Goal: Task Accomplishment & Management: Manage account settings

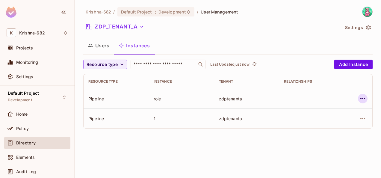
click at [364, 97] on icon "button" at bounding box center [362, 98] width 7 height 7
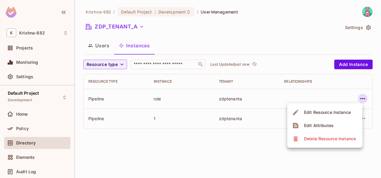
click at [343, 108] on span "Edit Resource Instance" at bounding box center [327, 113] width 50 height 10
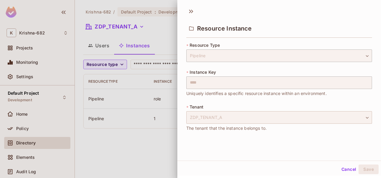
scroll to position [1, 0]
click at [341, 170] on button "Cancel" at bounding box center [348, 169] width 19 height 10
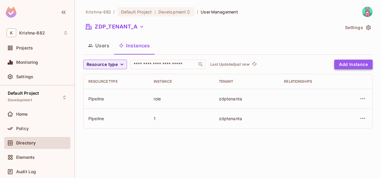
click at [349, 65] on button "Add Instance" at bounding box center [353, 65] width 38 height 10
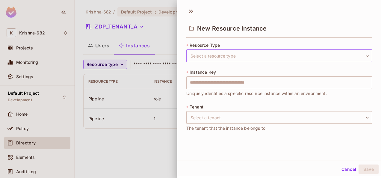
click at [273, 51] on body "[PERSON_NAME]-682 Projects Monitoring Settings Default Project Development Home…" at bounding box center [190, 89] width 381 height 178
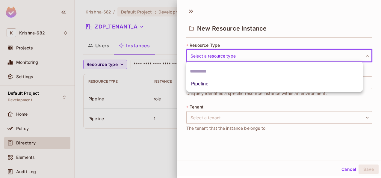
click at [218, 83] on li "Pipeline" at bounding box center [274, 83] width 176 height 11
type input "********"
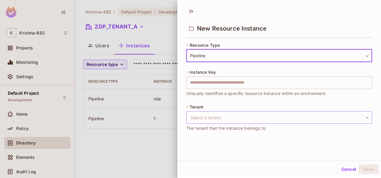
click at [222, 115] on body "[PERSON_NAME]-682 Projects Monitoring Settings Default Project Development Home…" at bounding box center [190, 89] width 381 height 178
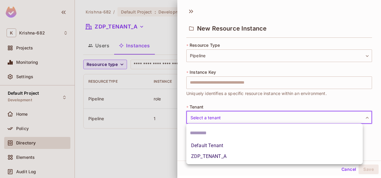
click at [212, 156] on li "ZDP_TENANT_A" at bounding box center [274, 156] width 176 height 11
type input "**********"
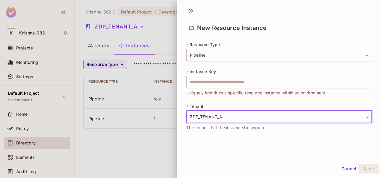
scroll to position [0, 0]
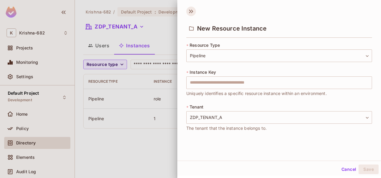
click at [194, 10] on icon at bounding box center [191, 12] width 10 height 10
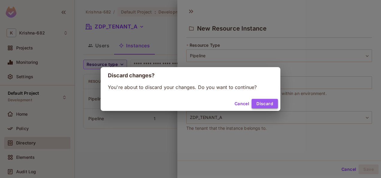
click at [254, 100] on button "Discard" at bounding box center [265, 104] width 26 height 10
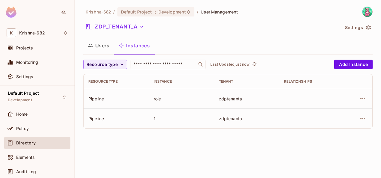
click at [92, 47] on icon "button" at bounding box center [90, 45] width 4 height 3
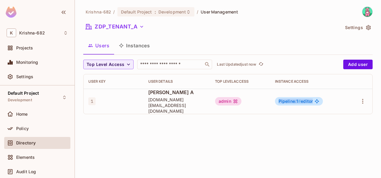
drag, startPoint x: 321, startPoint y: 98, endPoint x: 280, endPoint y: 99, distance: 40.8
click at [280, 99] on div "Pipeline:1 # editor" at bounding box center [299, 101] width 48 height 8
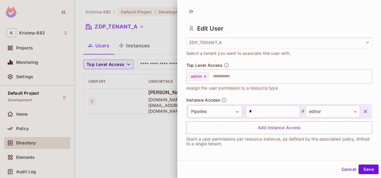
scroll to position [1, 0]
click at [265, 111] on input "*" at bounding box center [273, 111] width 55 height 13
click at [260, 91] on div "Top Level Access admin ​ Assign the user permission to a resource type" at bounding box center [279, 79] width 186 height 35
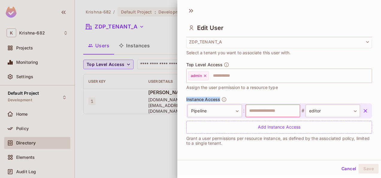
drag, startPoint x: 186, startPoint y: 98, endPoint x: 228, endPoint y: 99, distance: 41.9
click at [228, 99] on div "**********" at bounding box center [279, 95] width 204 height 112
click at [302, 95] on div "Top Level Access admin ​ Assign the user permission to a resource type" at bounding box center [279, 79] width 186 height 35
